Goal: Task Accomplishment & Management: Use online tool/utility

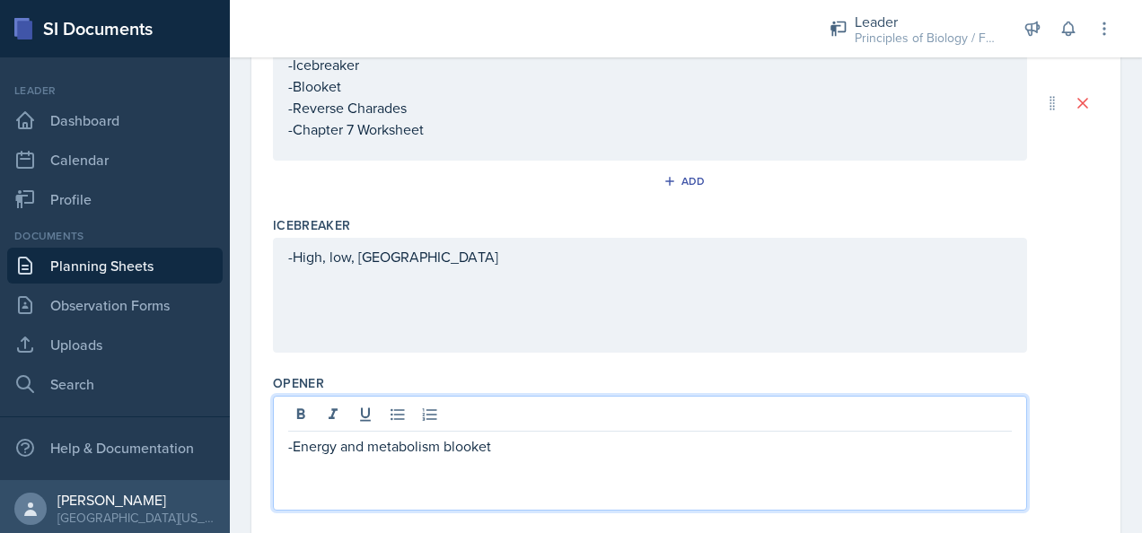
scroll to position [247, 0]
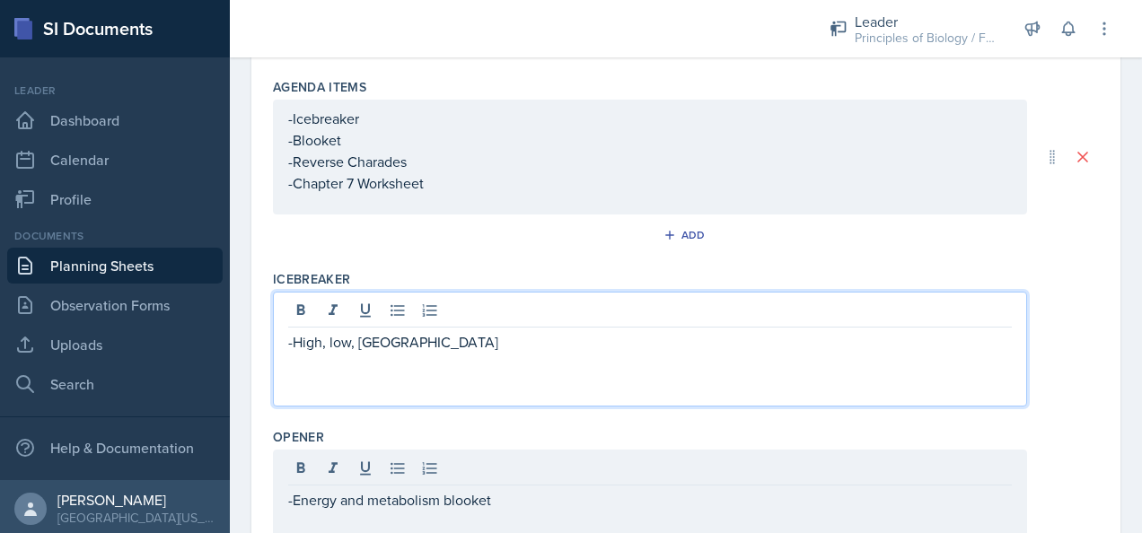
click at [410, 331] on p "-High, low, [GEOGRAPHIC_DATA]" at bounding box center [650, 342] width 724 height 22
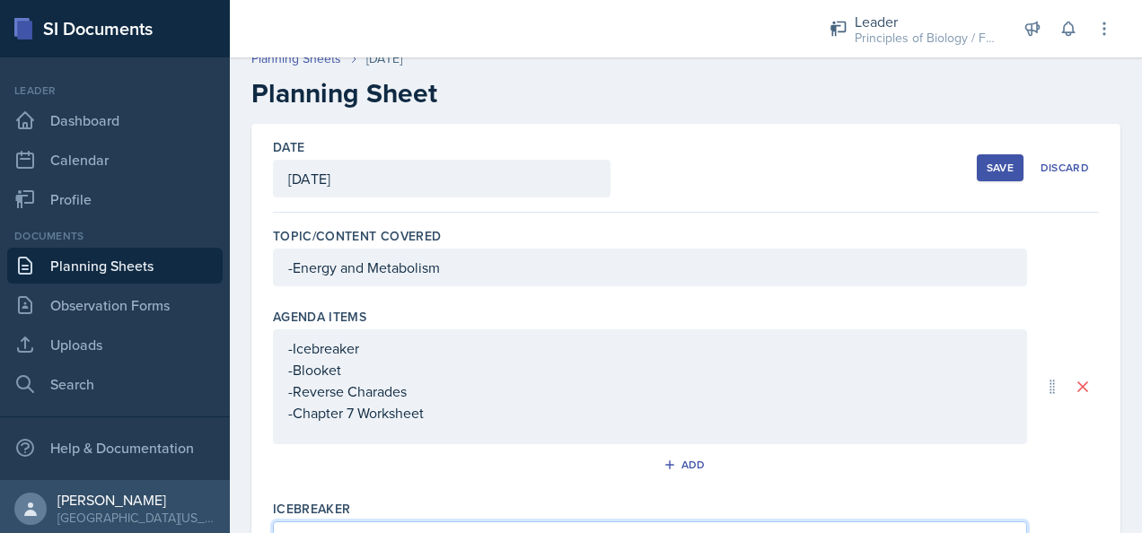
scroll to position [0, 0]
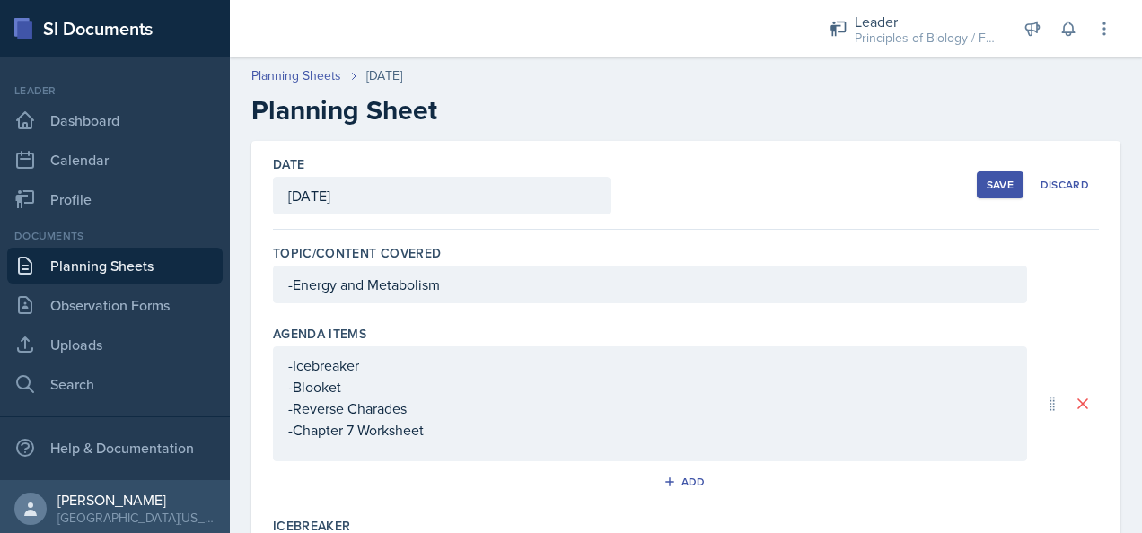
click at [377, 326] on div "Agenda items" at bounding box center [686, 334] width 826 height 18
click at [980, 202] on div "Save Discard" at bounding box center [1038, 184] width 122 height 41
click at [963, 178] on div "Date [DATE] [DATE] 28 29 30 1 2 3 4 5 6 7 8 9 10 11 12 13 14 15 16 17 18 19 20 …" at bounding box center [686, 185] width 826 height 89
click at [977, 180] on button "Save" at bounding box center [1000, 185] width 47 height 27
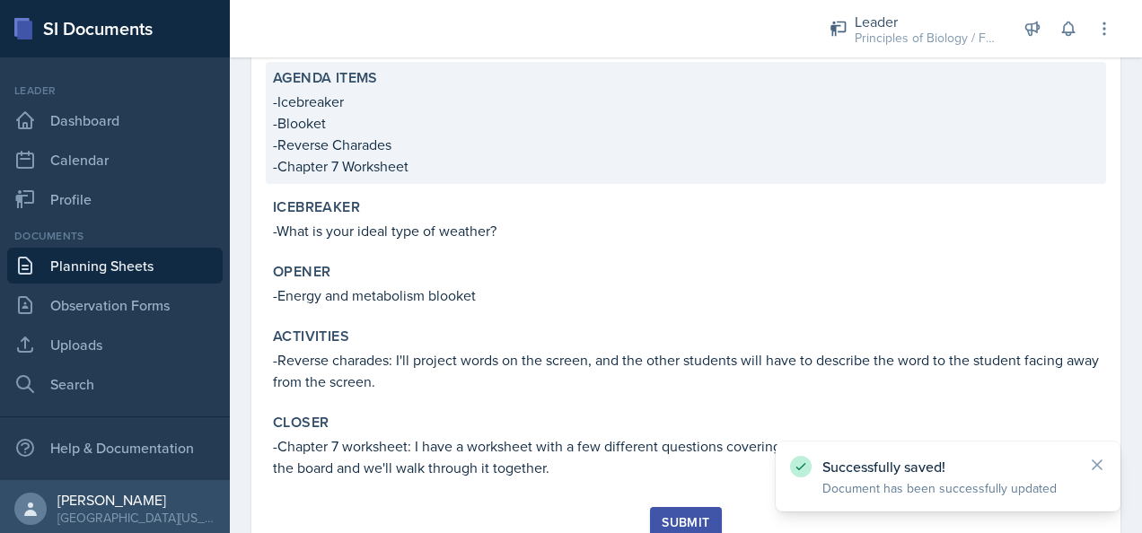
scroll to position [298, 0]
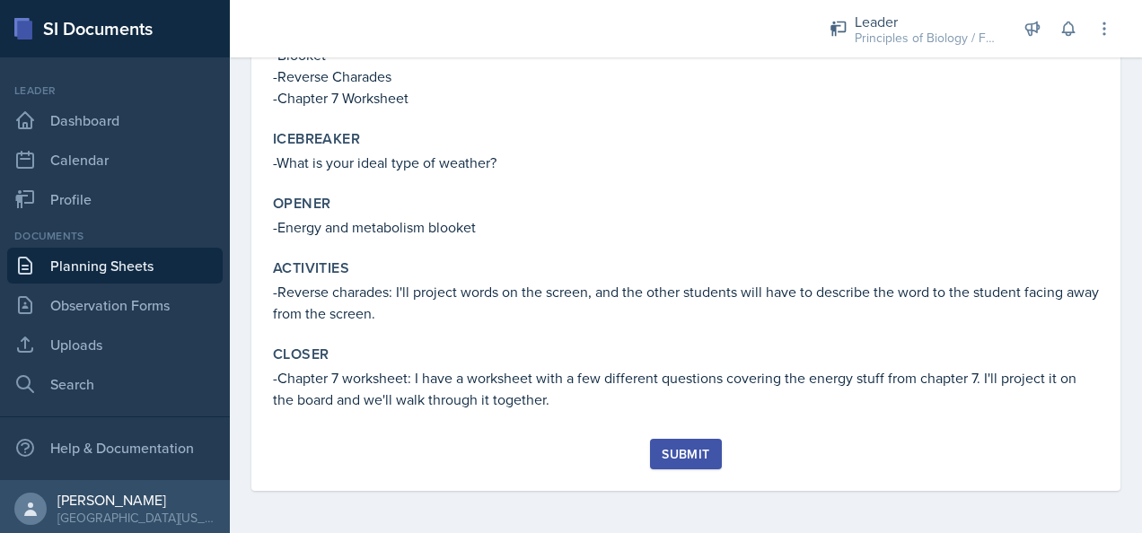
click at [678, 452] on div "Submit" at bounding box center [686, 454] width 48 height 14
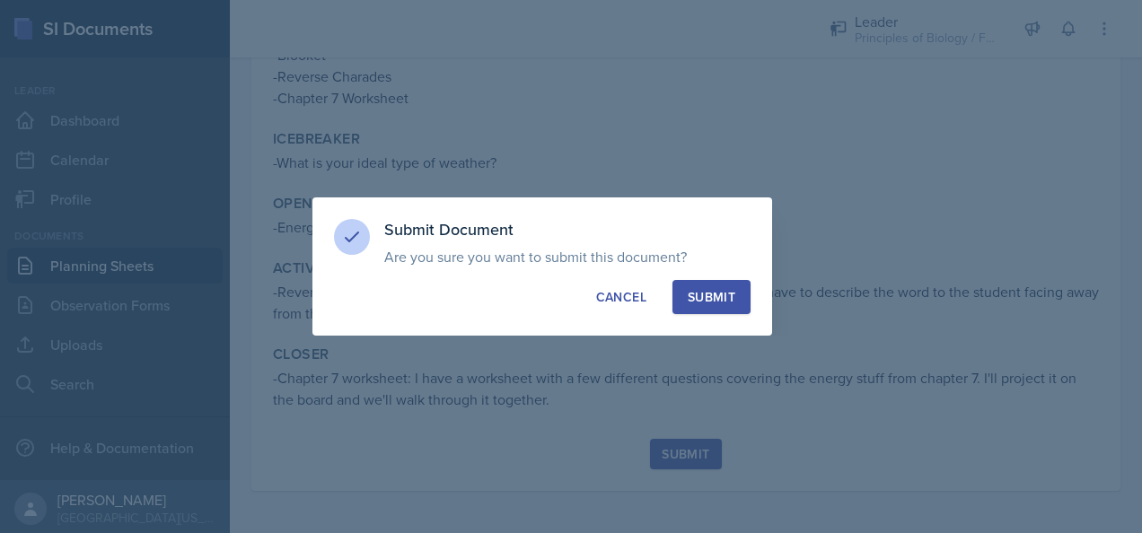
click at [713, 293] on div "Submit" at bounding box center [712, 297] width 48 height 18
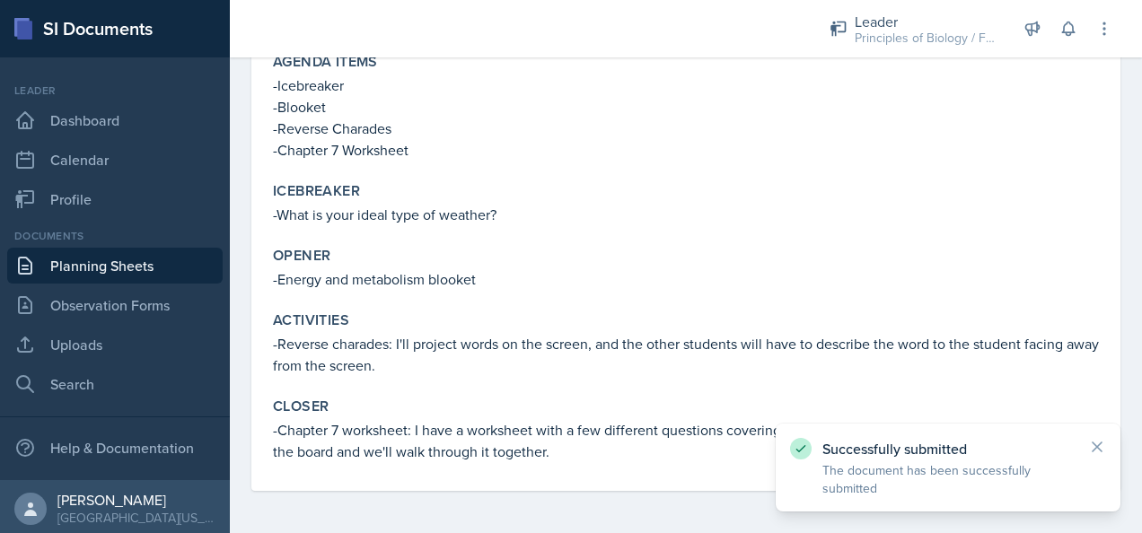
scroll to position [0, 0]
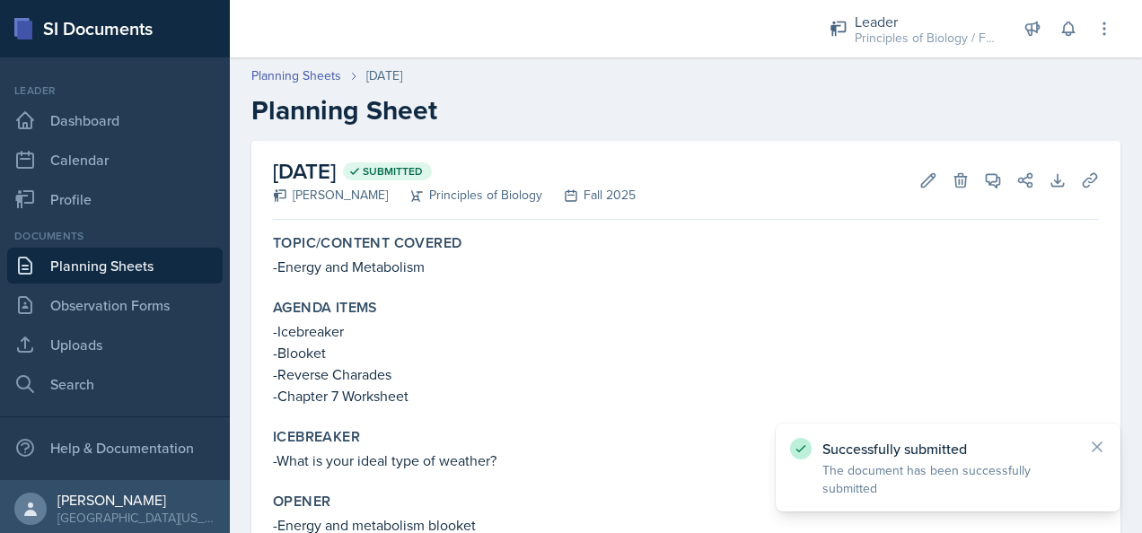
click at [119, 268] on link "Planning Sheets" at bounding box center [115, 266] width 216 height 36
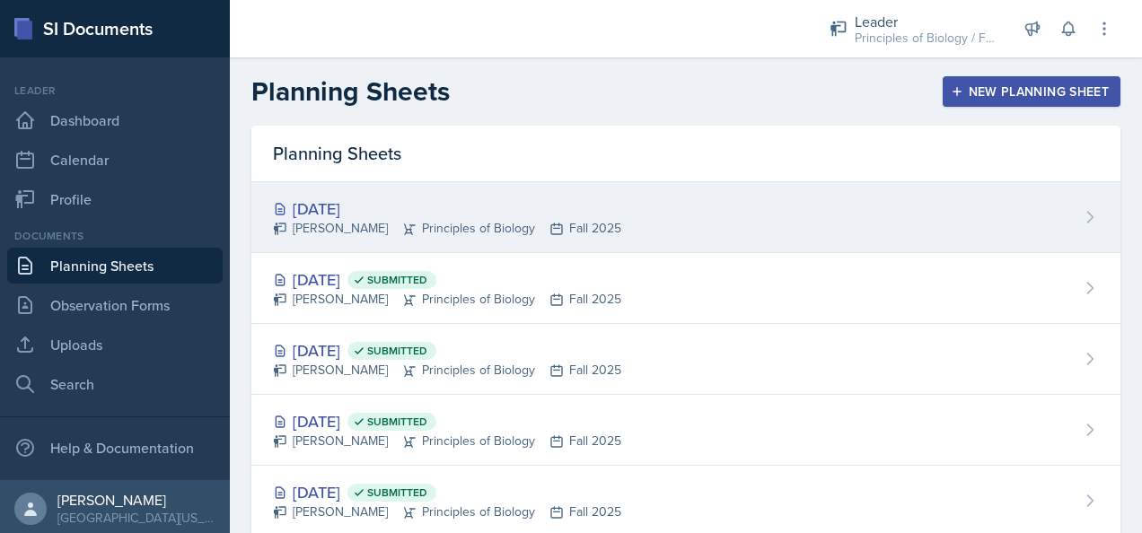
click at [436, 221] on div "[PERSON_NAME] Principles of Biology Fall 2025" at bounding box center [447, 228] width 348 height 19
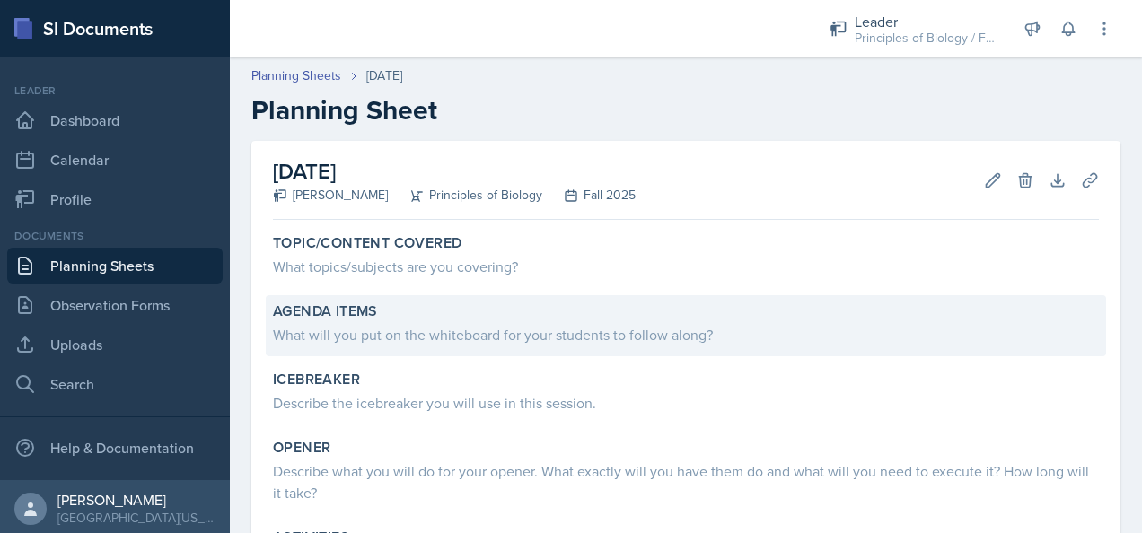
click at [322, 298] on div "Agenda items What will you put on the whiteboard for your students to follow al…" at bounding box center [686, 325] width 840 height 61
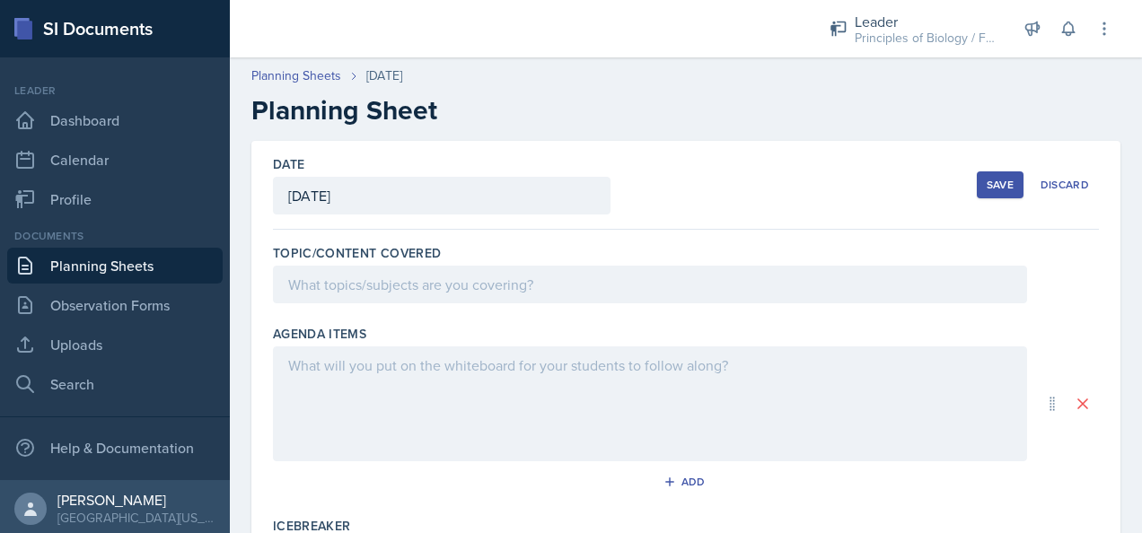
click at [336, 371] on div at bounding box center [650, 404] width 754 height 115
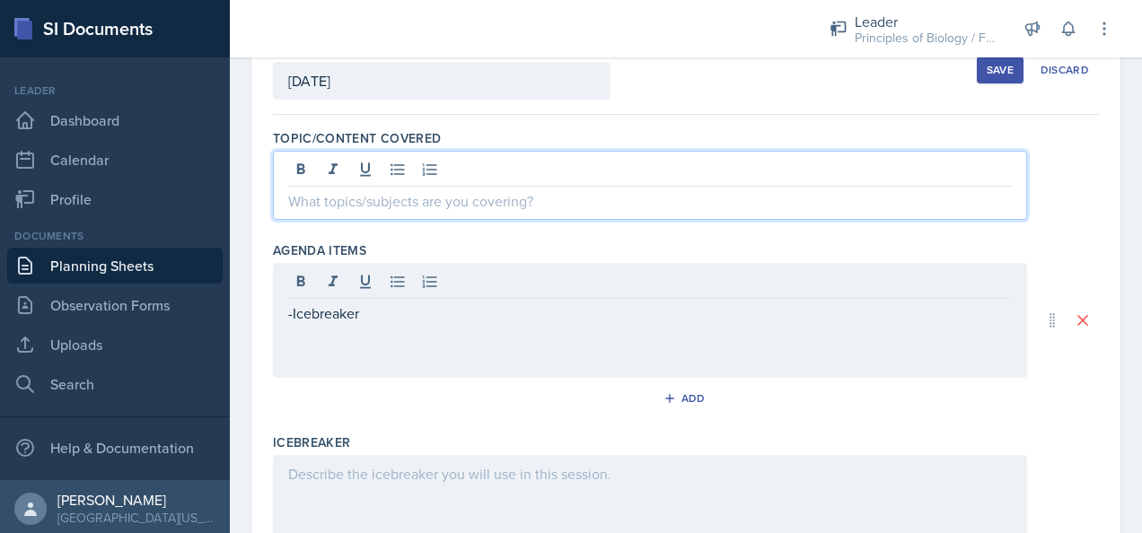
click at [347, 190] on p at bounding box center [650, 201] width 724 height 22
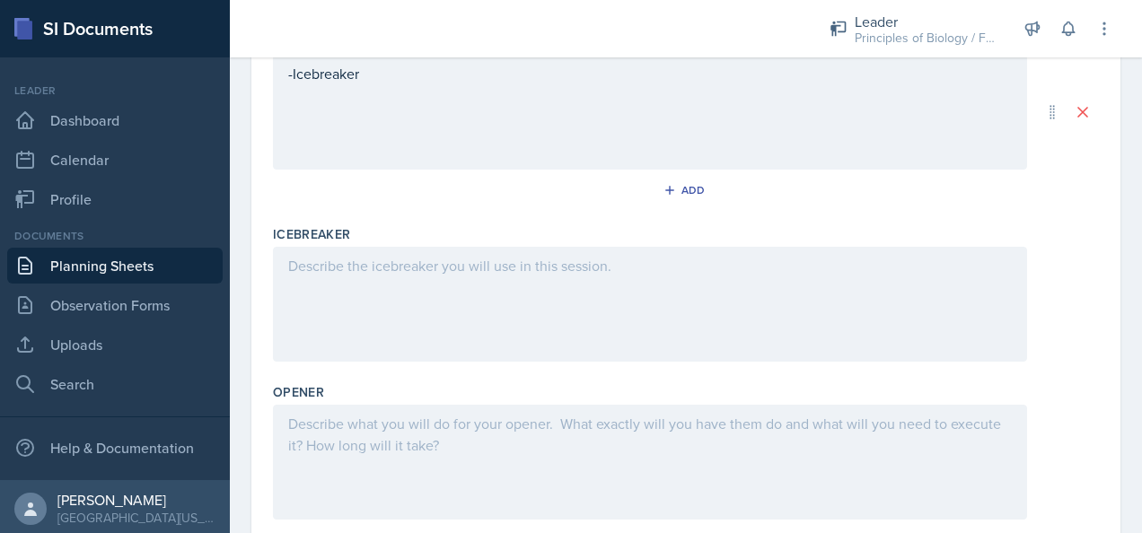
scroll to position [332, 0]
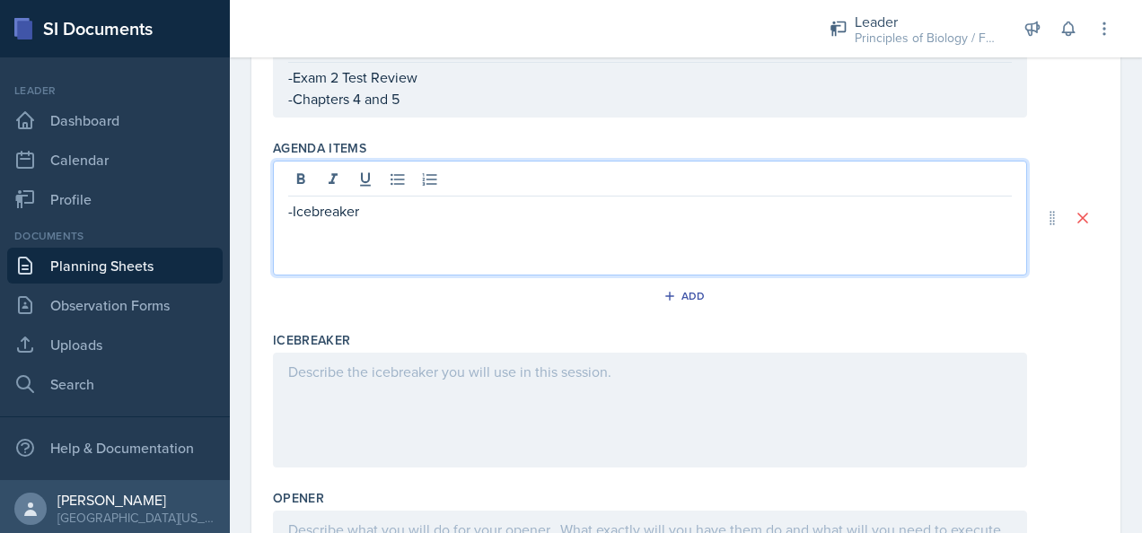
click at [382, 200] on p "-Icebreaker" at bounding box center [650, 211] width 724 height 22
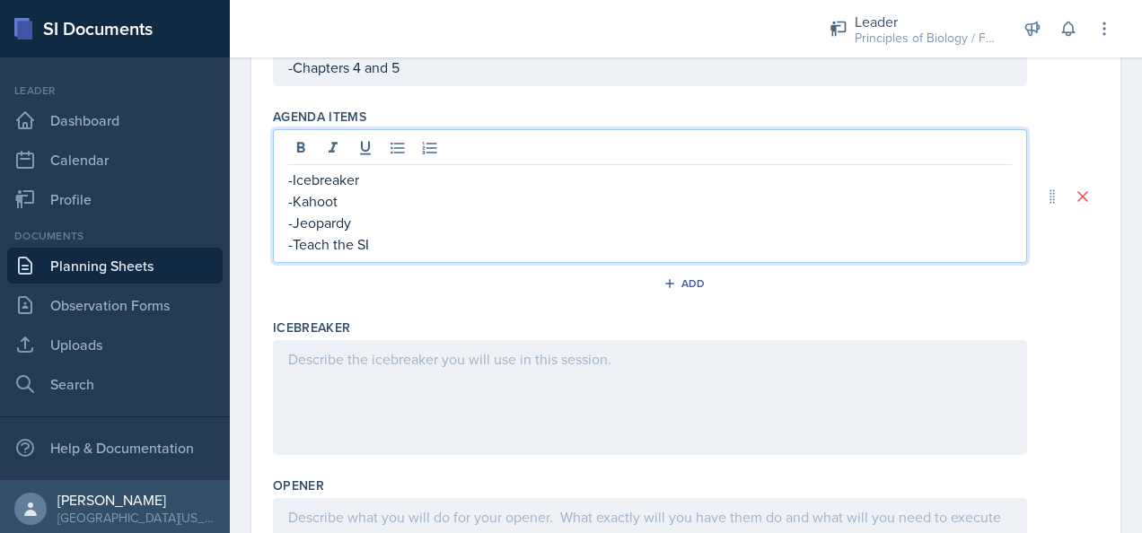
click at [305, 359] on div at bounding box center [650, 397] width 754 height 115
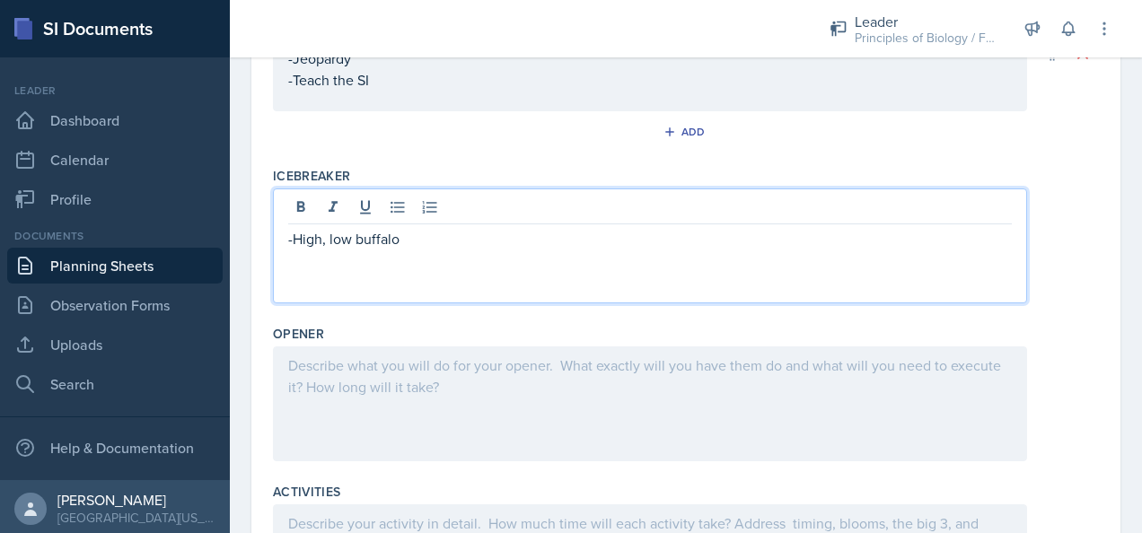
click at [343, 359] on p at bounding box center [650, 366] width 724 height 22
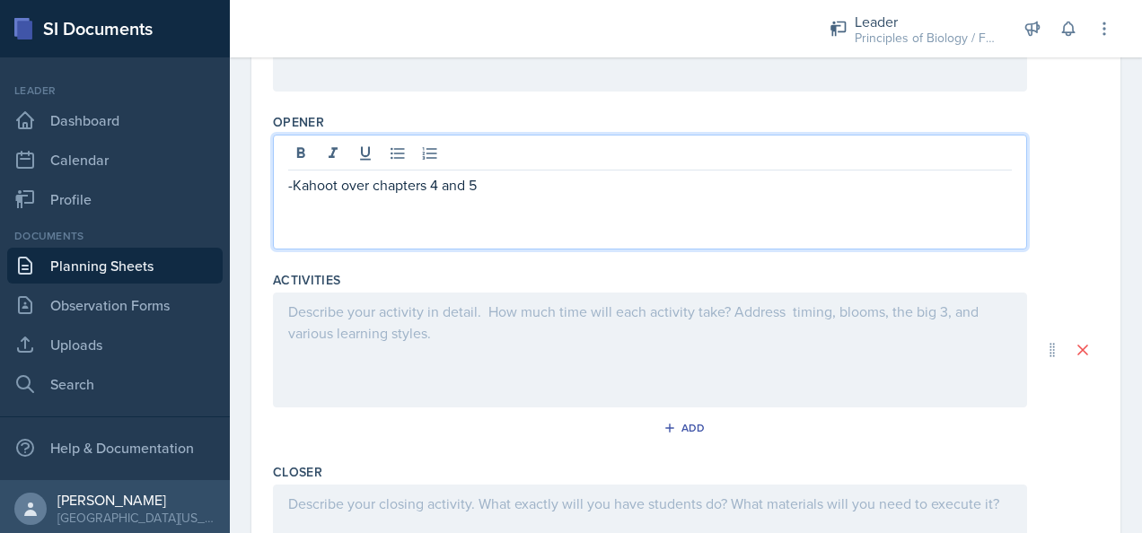
click at [334, 301] on p at bounding box center [650, 312] width 724 height 22
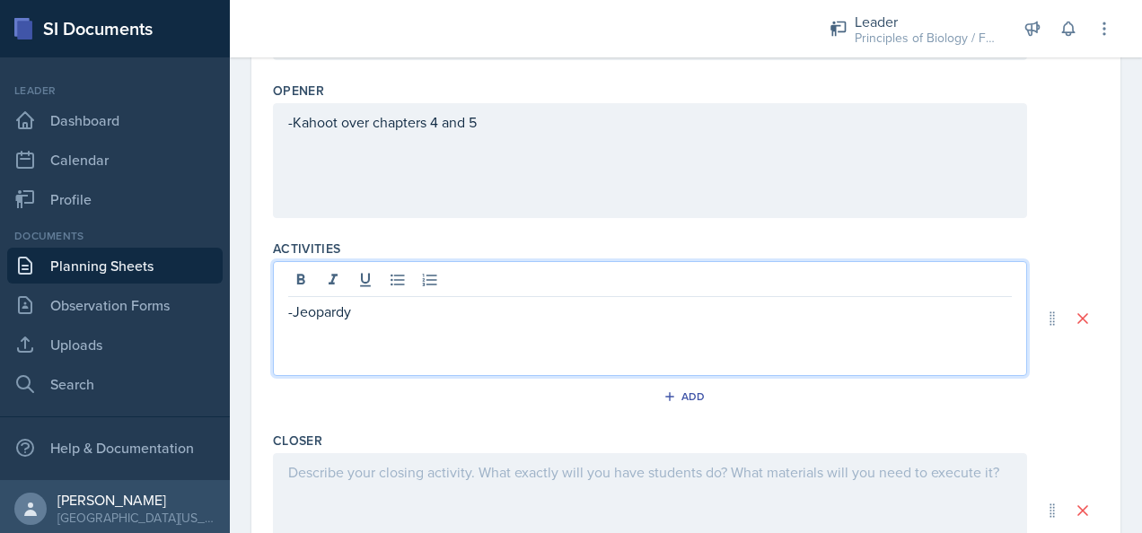
scroll to position [752, 0]
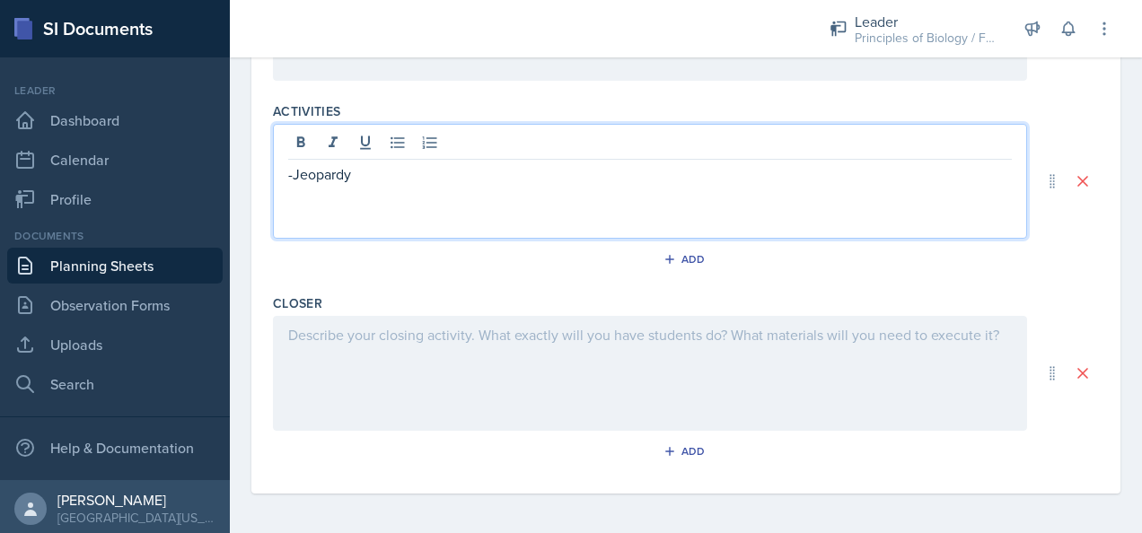
click at [316, 334] on div at bounding box center [650, 373] width 754 height 115
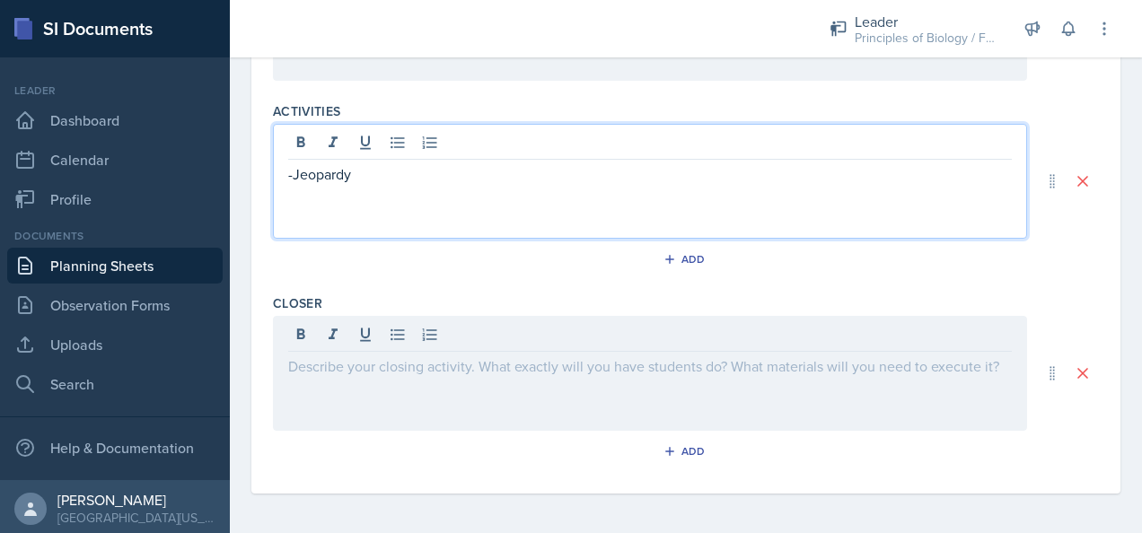
click at [370, 150] on div "-Jeopardy" at bounding box center [650, 181] width 754 height 115
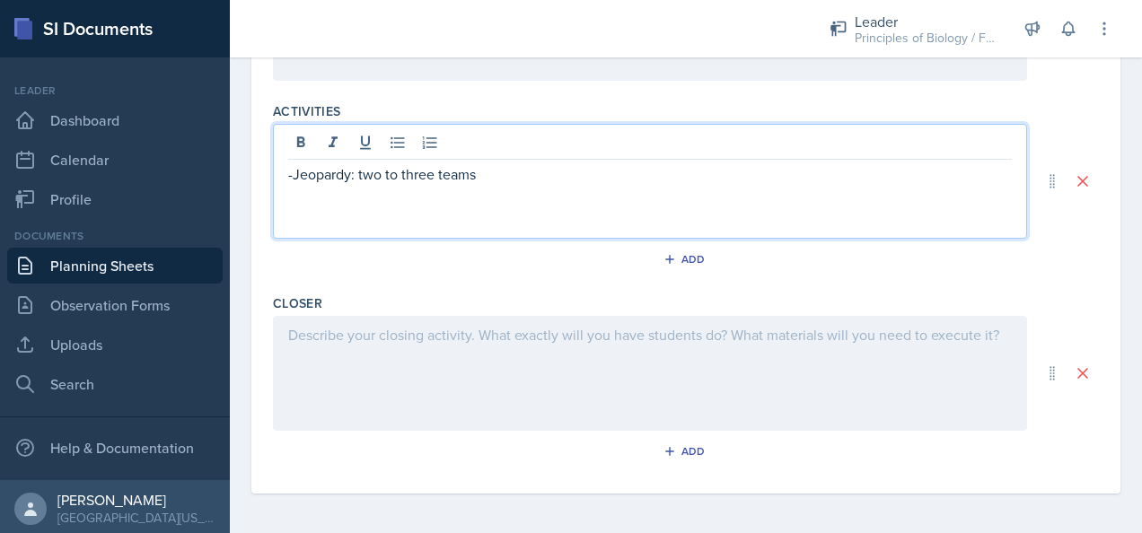
click at [341, 358] on div at bounding box center [650, 373] width 754 height 115
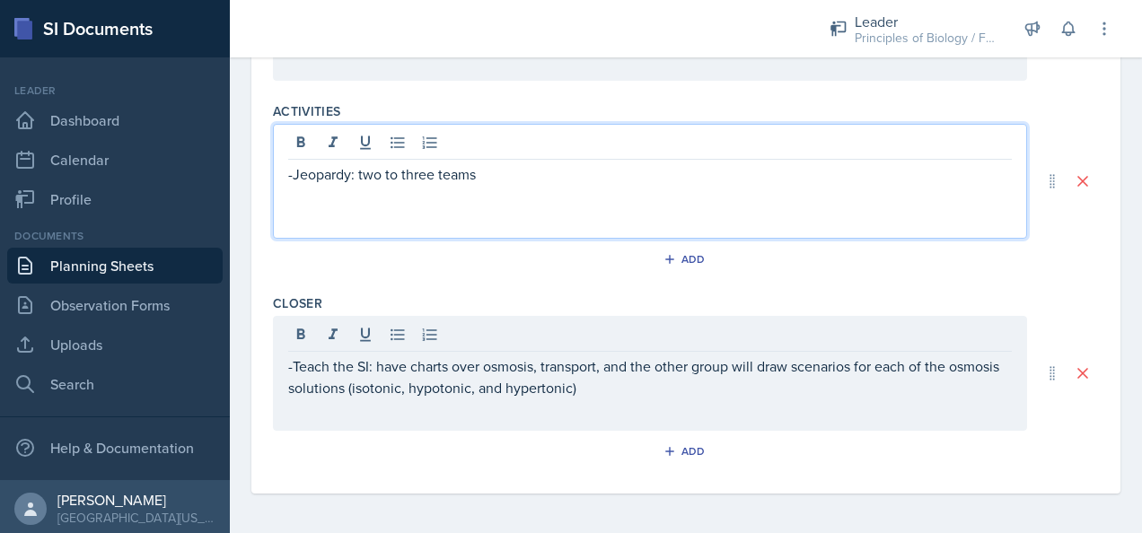
click at [488, 143] on div "-Jeopardy: two to three teams" at bounding box center [650, 181] width 754 height 115
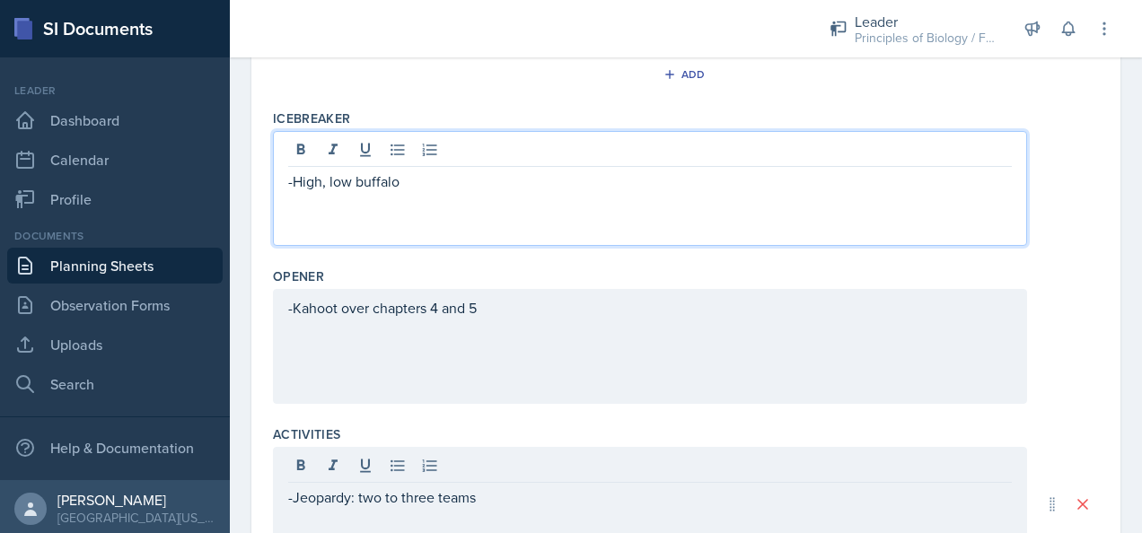
scroll to position [460, 0]
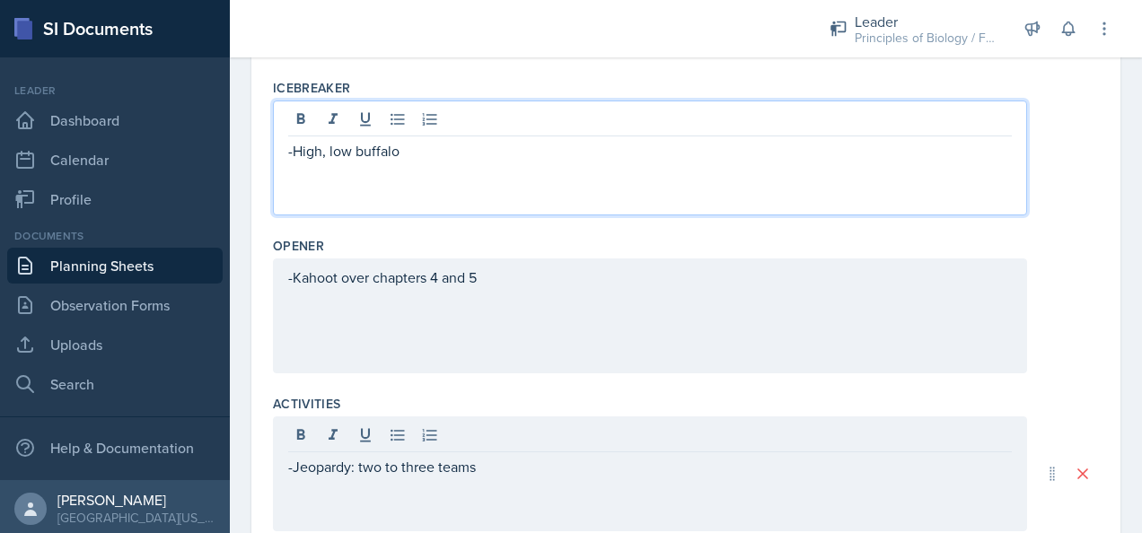
click at [352, 154] on p "-High, low buffalo" at bounding box center [650, 151] width 724 height 22
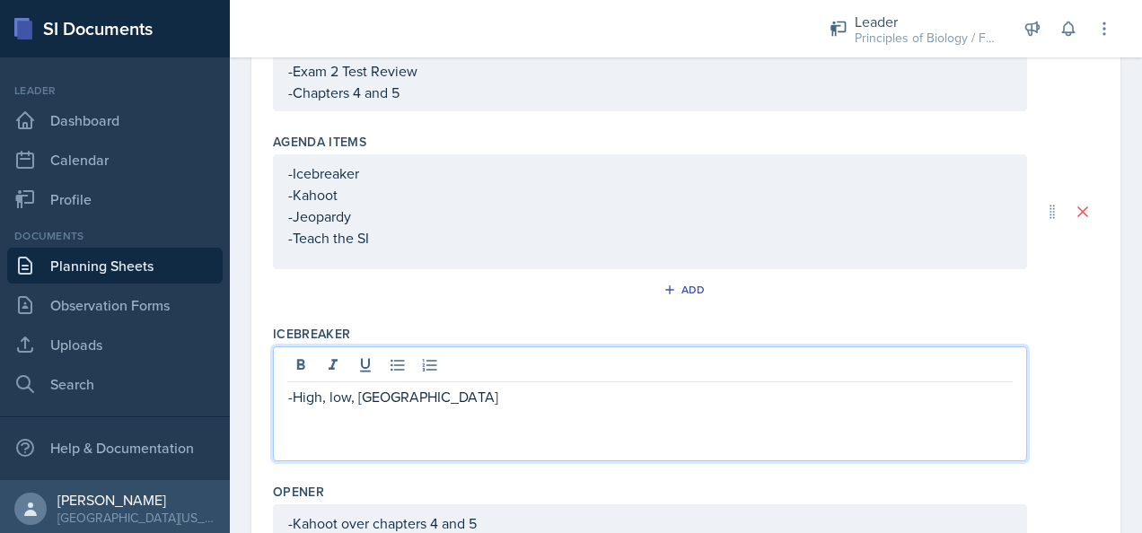
scroll to position [0, 0]
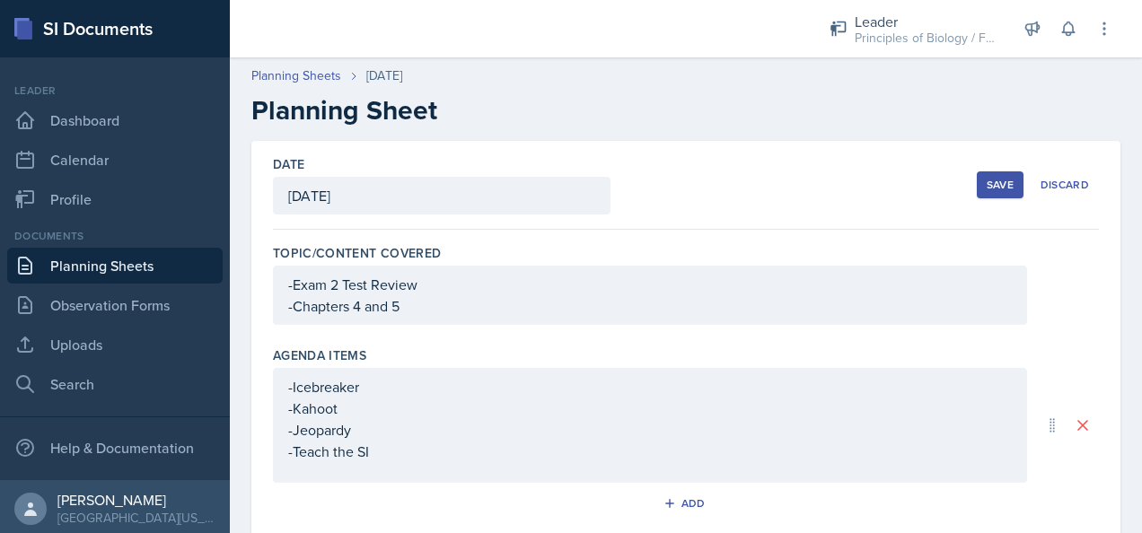
click at [1002, 189] on button "Save" at bounding box center [1000, 185] width 47 height 27
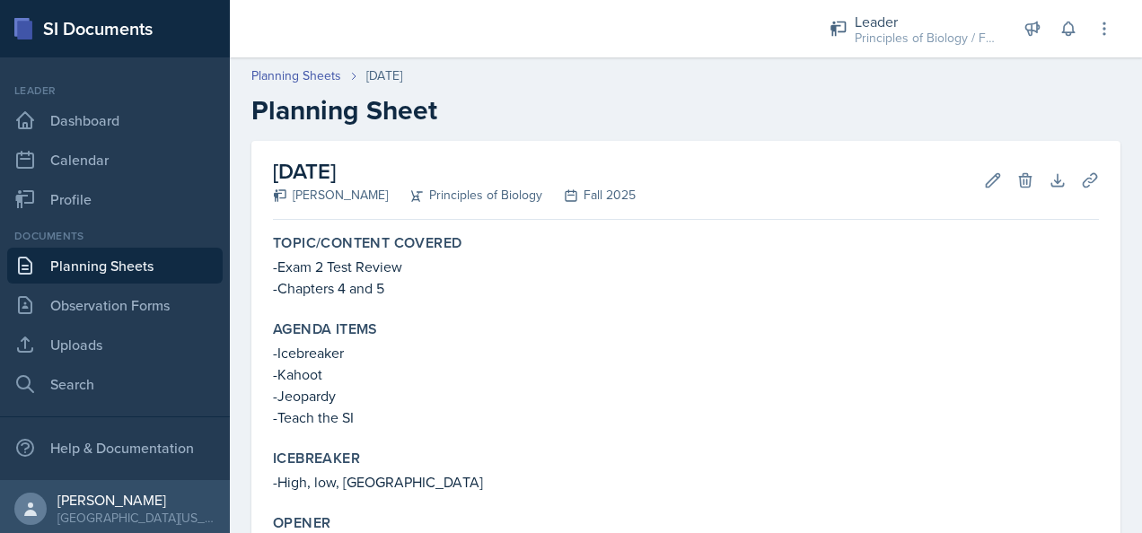
click at [128, 260] on link "Planning Sheets" at bounding box center [115, 266] width 216 height 36
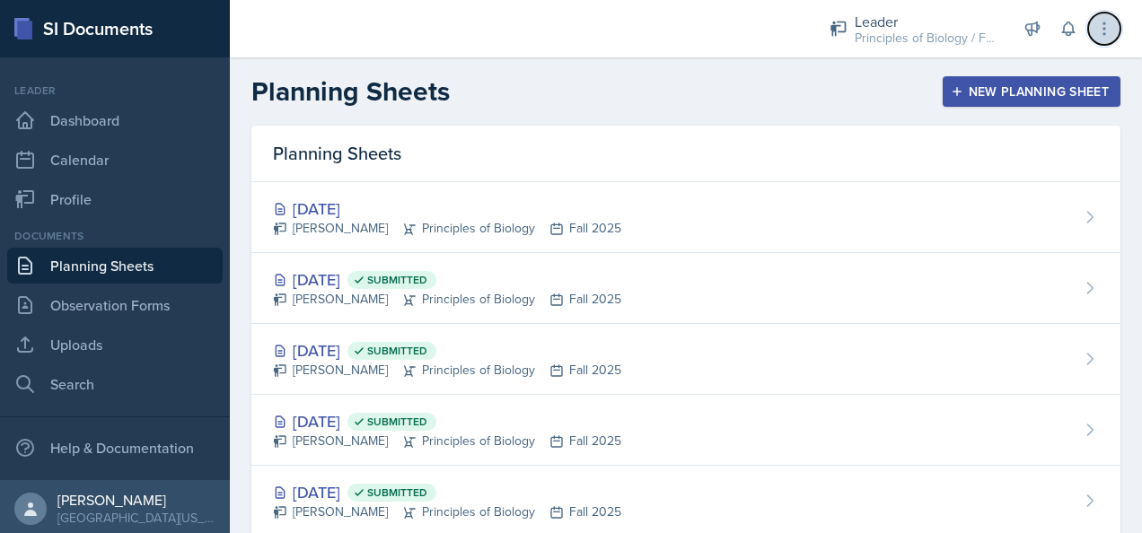
click at [1113, 23] on icon at bounding box center [1105, 29] width 18 height 18
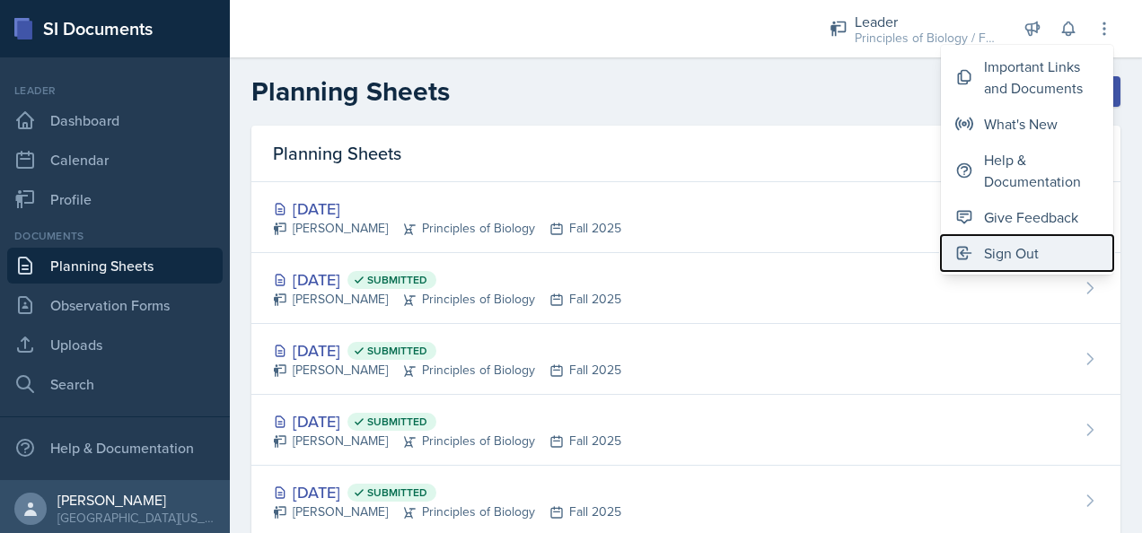
click at [976, 255] on span at bounding box center [969, 253] width 29 height 18
